Goal: Task Accomplishment & Management: Manage account settings

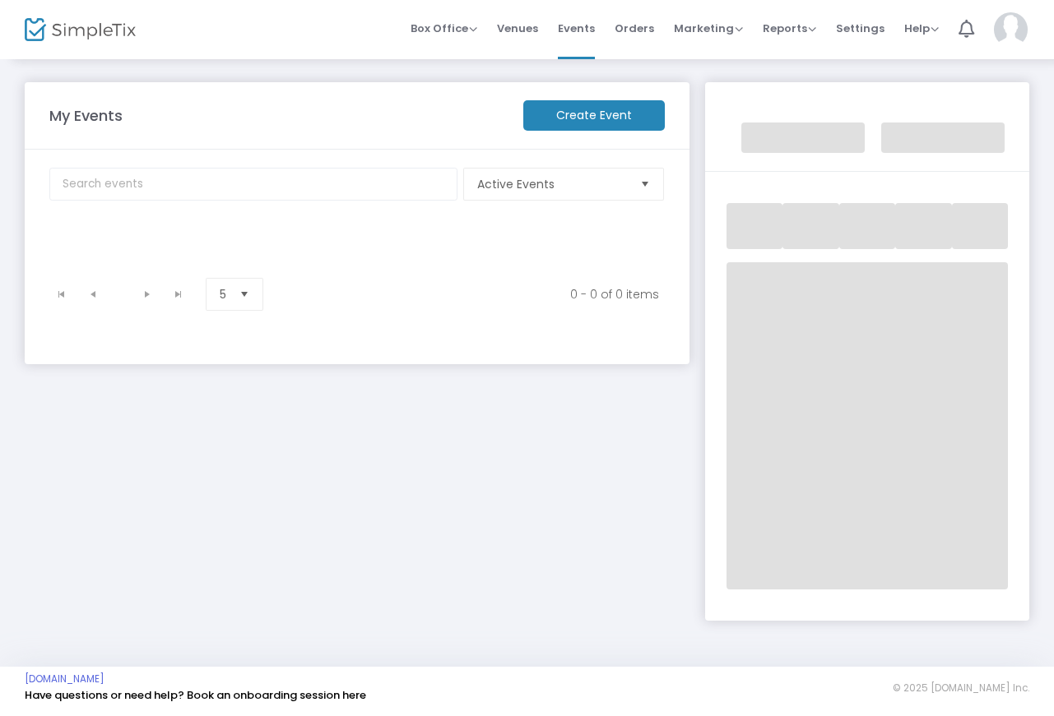
click at [382, 474] on div "My Events Create Event Active Events Event Category Type No section found 0 - 0…" at bounding box center [356, 343] width 680 height 522
click at [92, 33] on img at bounding box center [80, 30] width 111 height 24
click at [68, 30] on img at bounding box center [80, 30] width 111 height 24
click at [989, 35] on m-user-profile "Role: ADMIN Section Switch SimpleTix Site Your Profile Create a site for a new …" at bounding box center [1010, 29] width 53 height 59
click at [1002, 35] on img at bounding box center [1011, 29] width 34 height 35
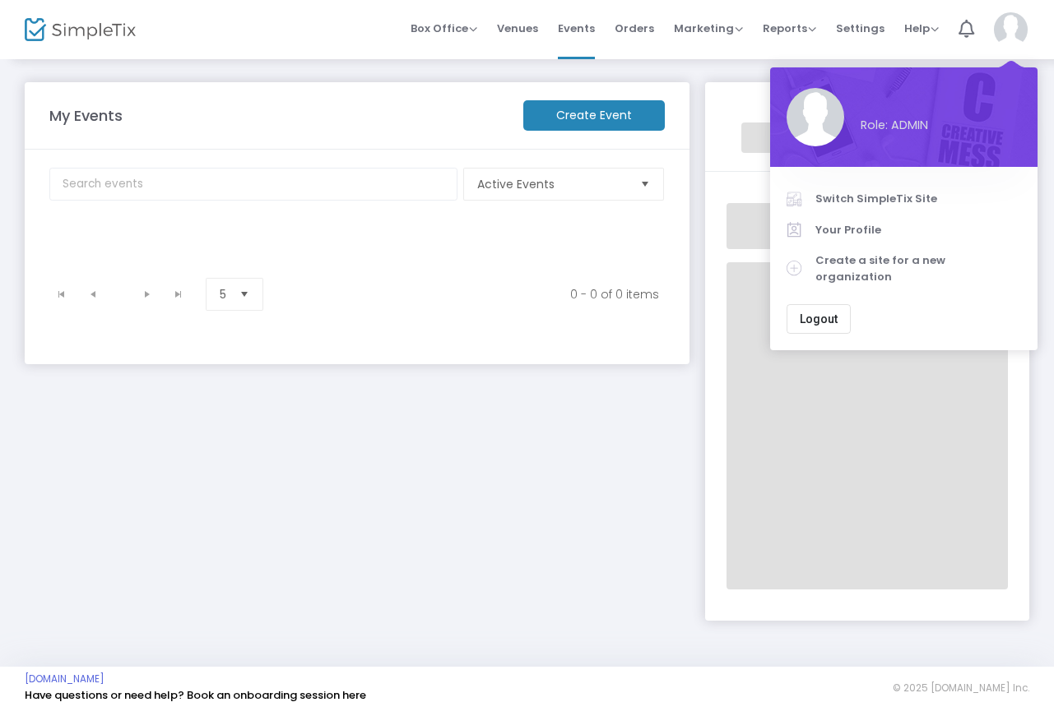
click at [827, 313] on span "Logout" at bounding box center [818, 319] width 38 height 13
